Goal: Information Seeking & Learning: Check status

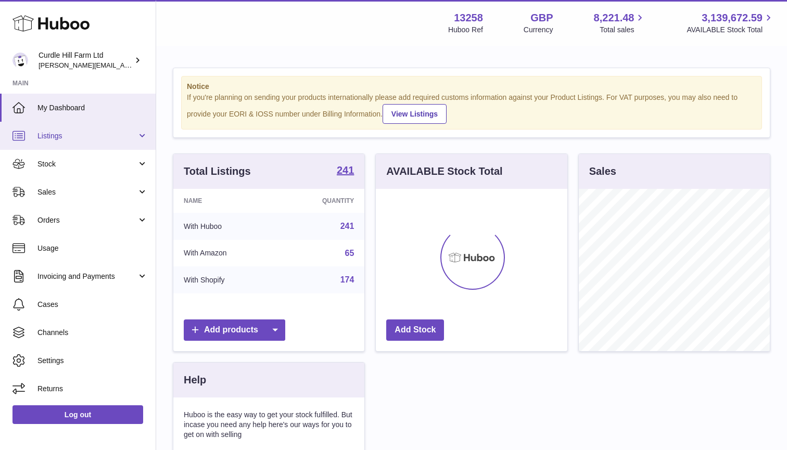
scroll to position [162, 192]
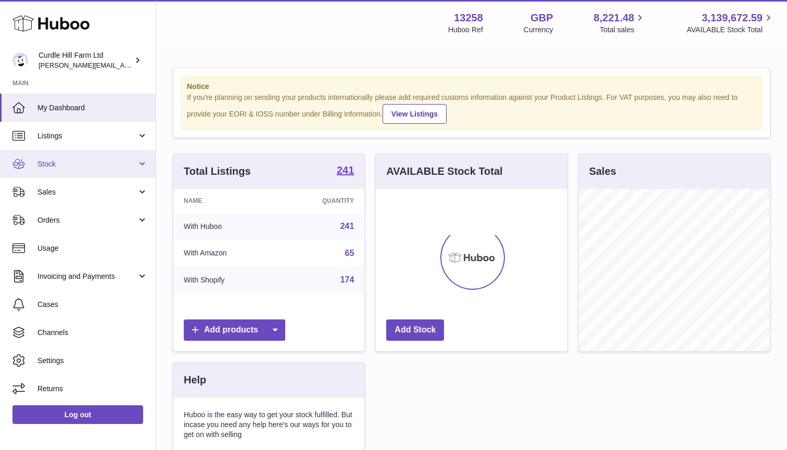
click at [105, 154] on link "Stock" at bounding box center [78, 164] width 156 height 28
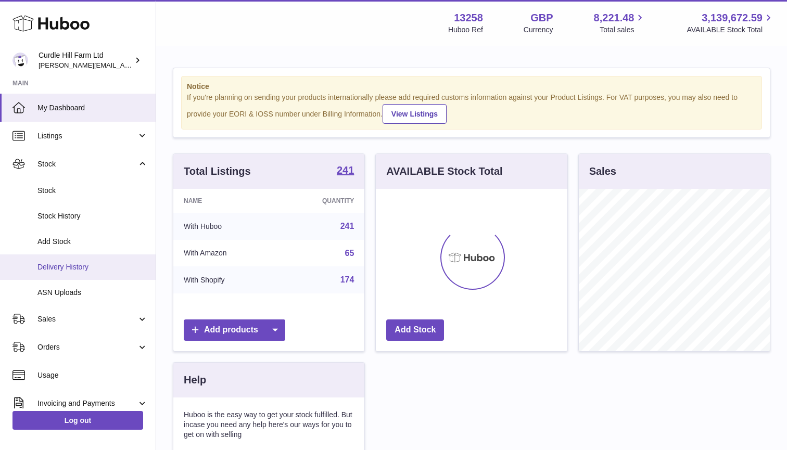
click at [90, 262] on span "Delivery History" at bounding box center [92, 267] width 110 height 10
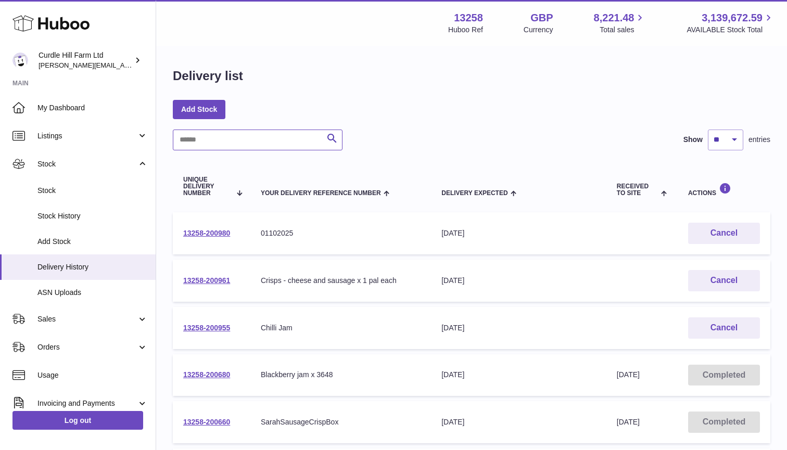
click at [200, 141] on input "text" at bounding box center [258, 140] width 170 height 21
click at [91, 231] on link "Add Stock" at bounding box center [78, 242] width 156 height 26
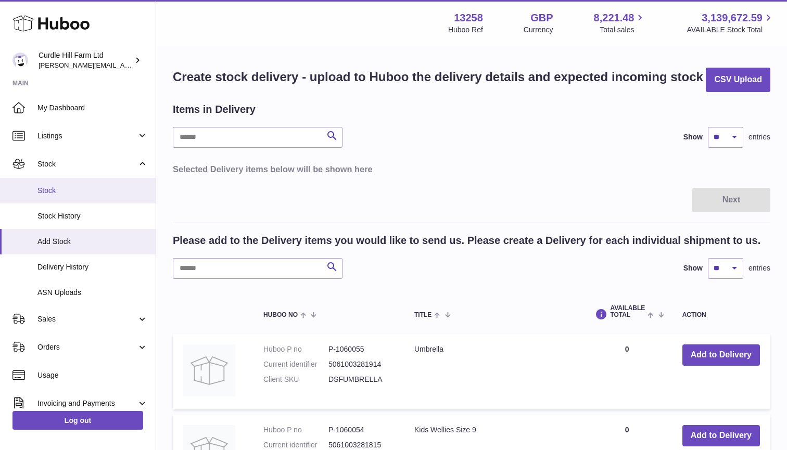
click at [54, 183] on link "Stock" at bounding box center [78, 191] width 156 height 26
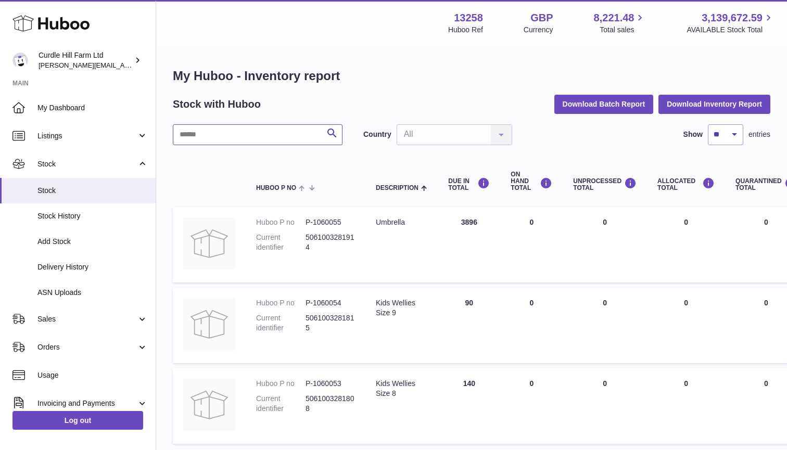
click at [216, 143] on input "text" at bounding box center [258, 134] width 170 height 21
type input "******"
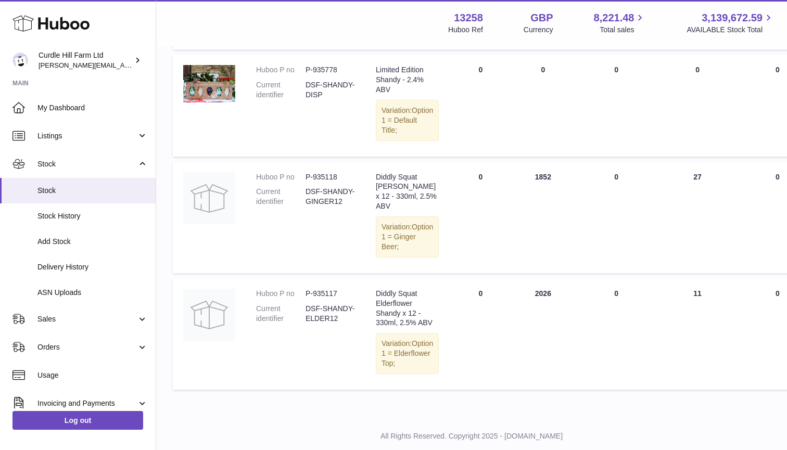
scroll to position [576, 0]
